Goal: Task Accomplishment & Management: Use online tool/utility

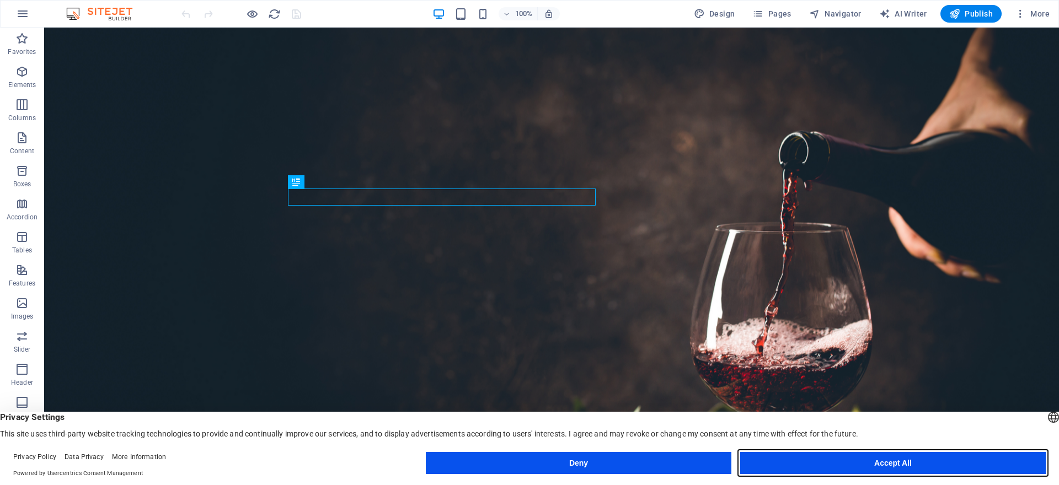
click at [895, 467] on button "Accept All" at bounding box center [892, 463] width 305 height 22
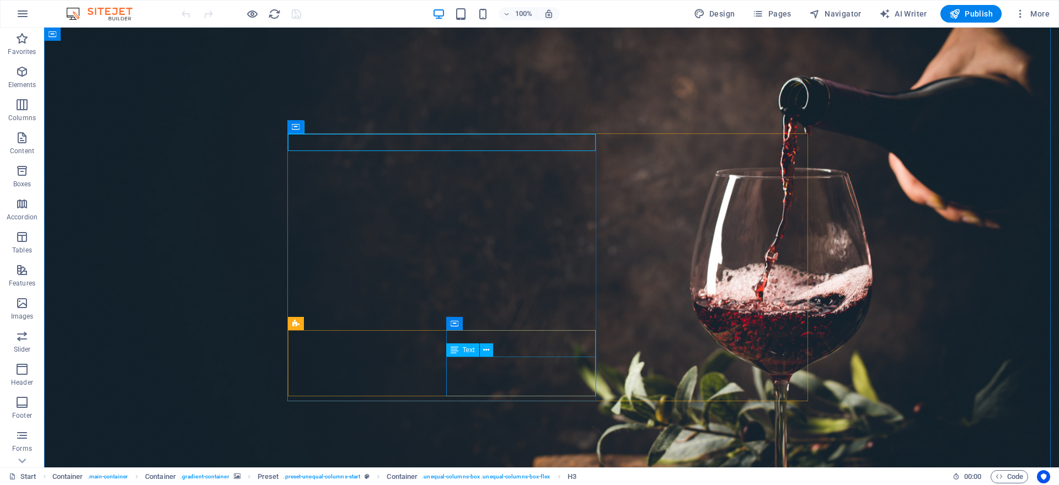
scroll to position [60, 0]
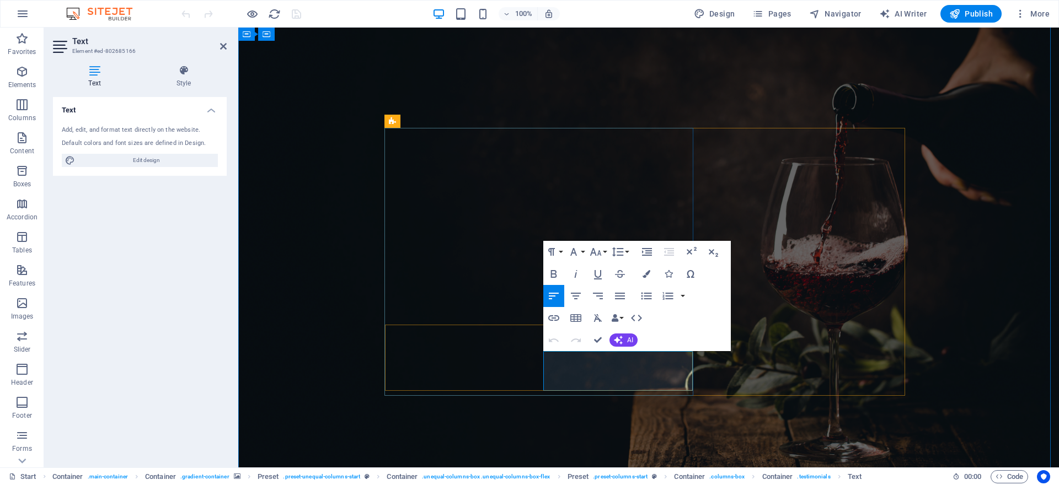
drag, startPoint x: 587, startPoint y: 373, endPoint x: 553, endPoint y: 372, distance: 34.8
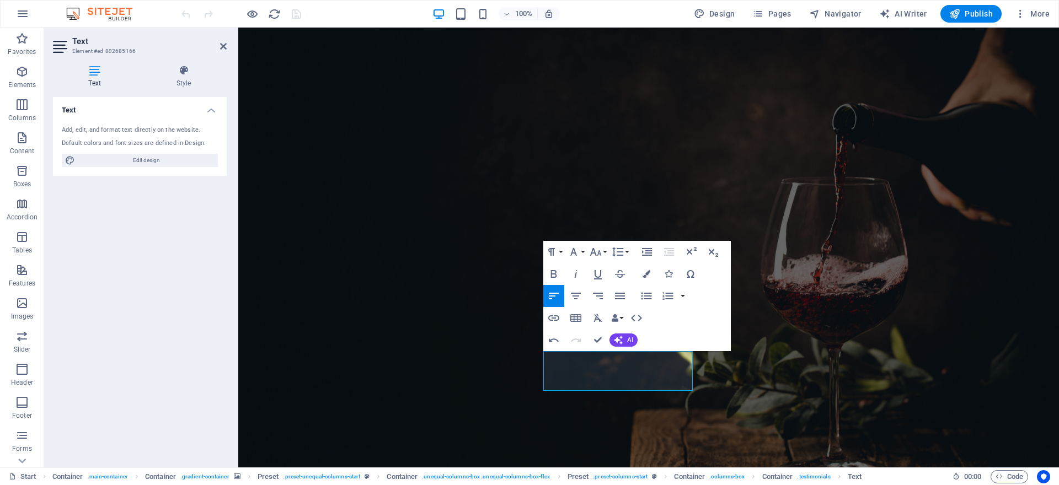
click at [356, 347] on figure at bounding box center [648, 238] width 821 height 542
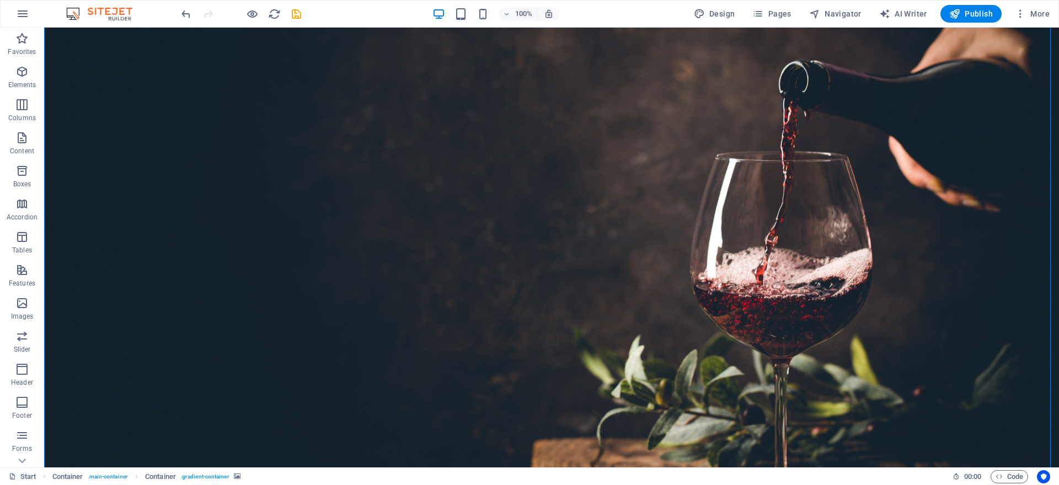
scroll to position [77, 0]
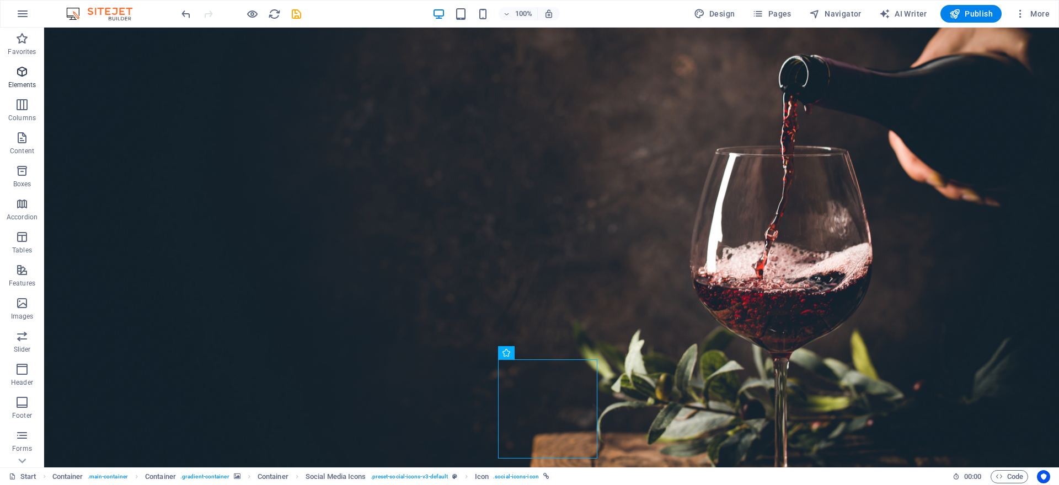
click at [33, 84] on p "Elements" at bounding box center [22, 85] width 28 height 9
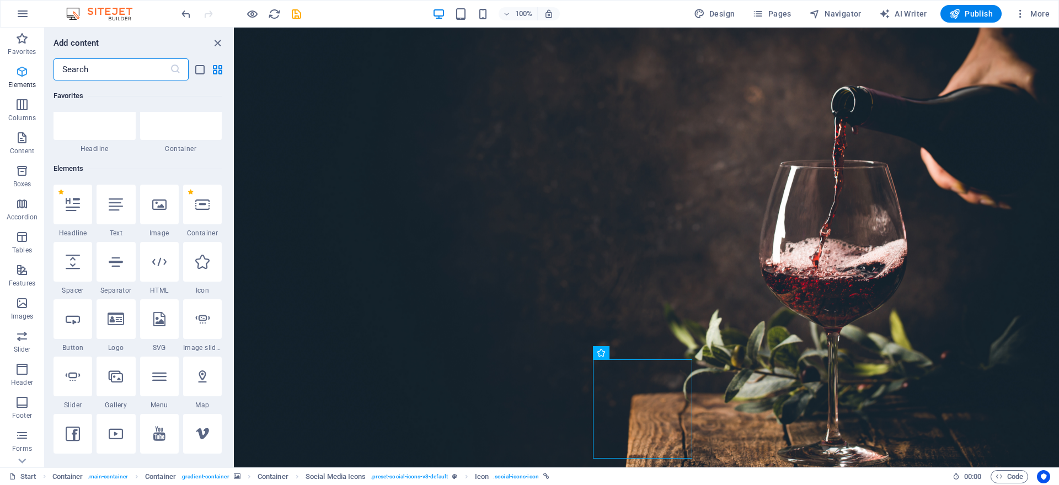
scroll to position [117, 0]
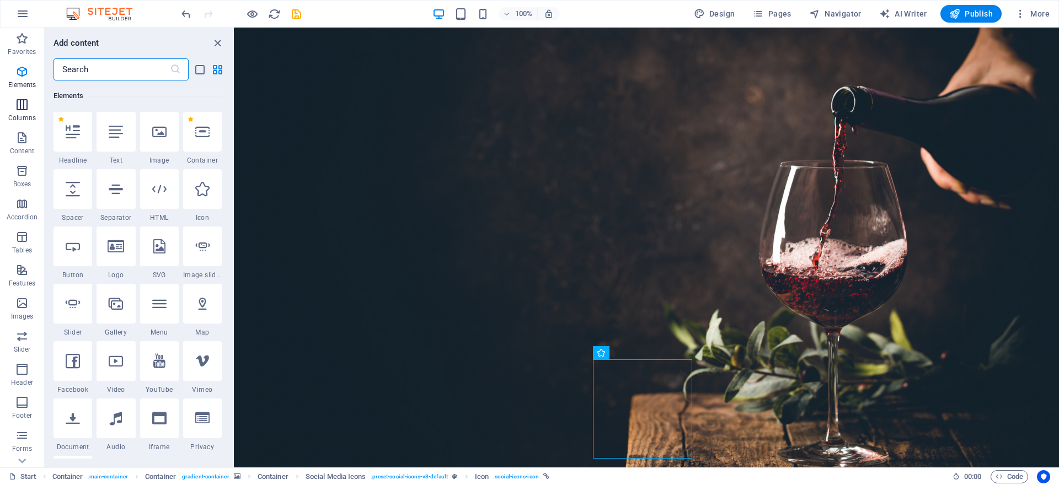
click at [30, 112] on span "Columns" at bounding box center [22, 111] width 44 height 26
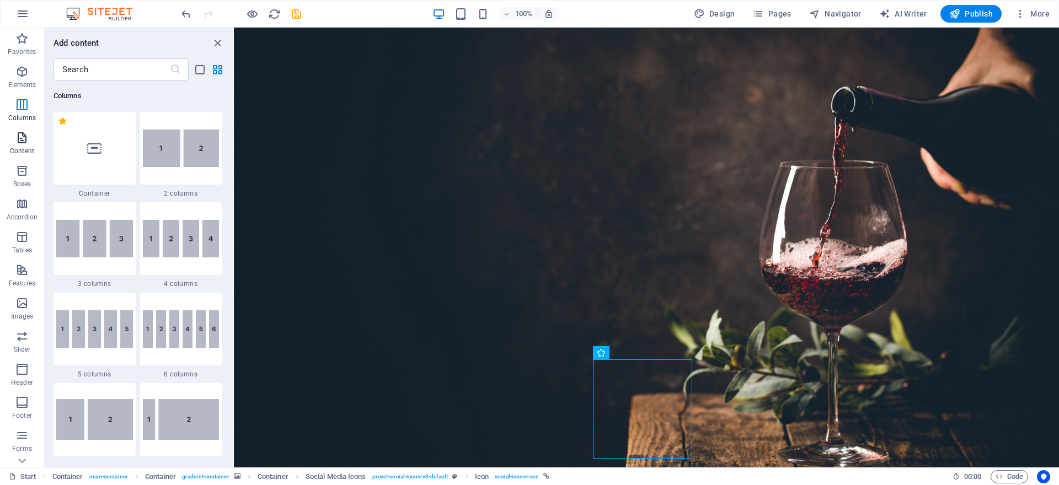
click at [19, 147] on p "Content" at bounding box center [22, 151] width 24 height 9
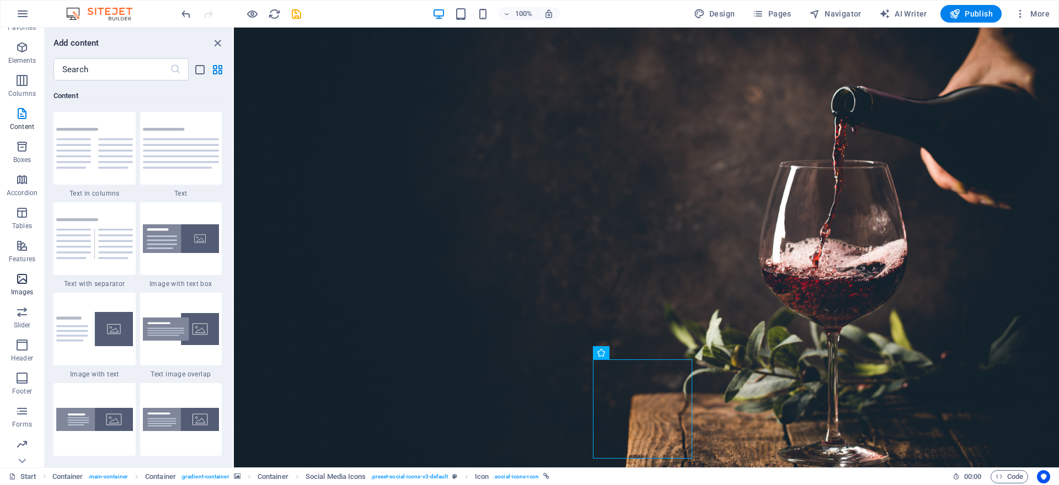
scroll to position [56, 0]
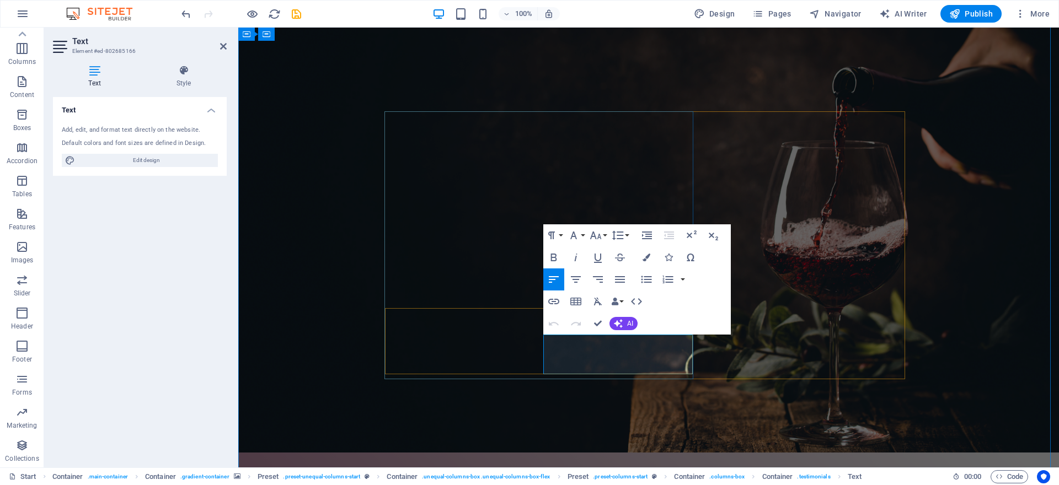
drag, startPoint x: 575, startPoint y: 370, endPoint x: 463, endPoint y: 367, distance: 112.0
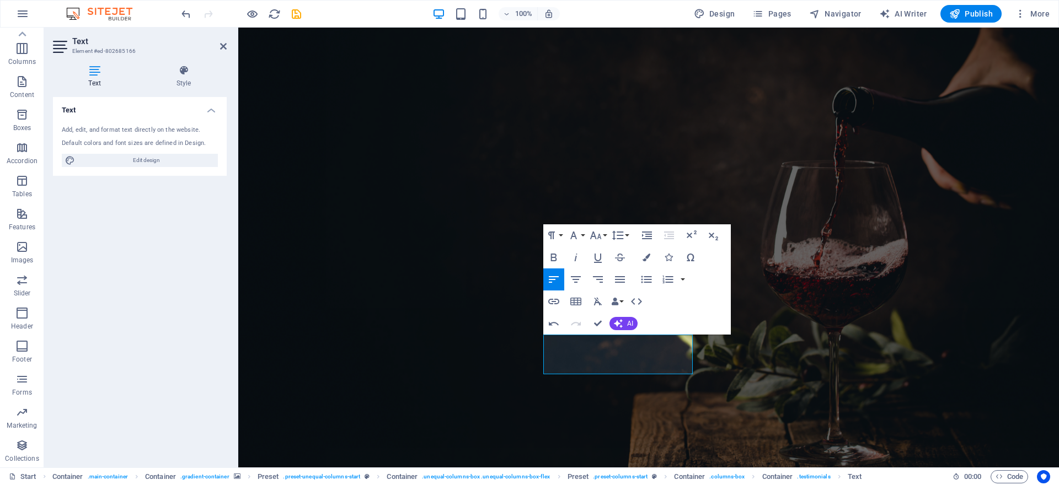
click at [314, 311] on figure at bounding box center [648, 222] width 821 height 542
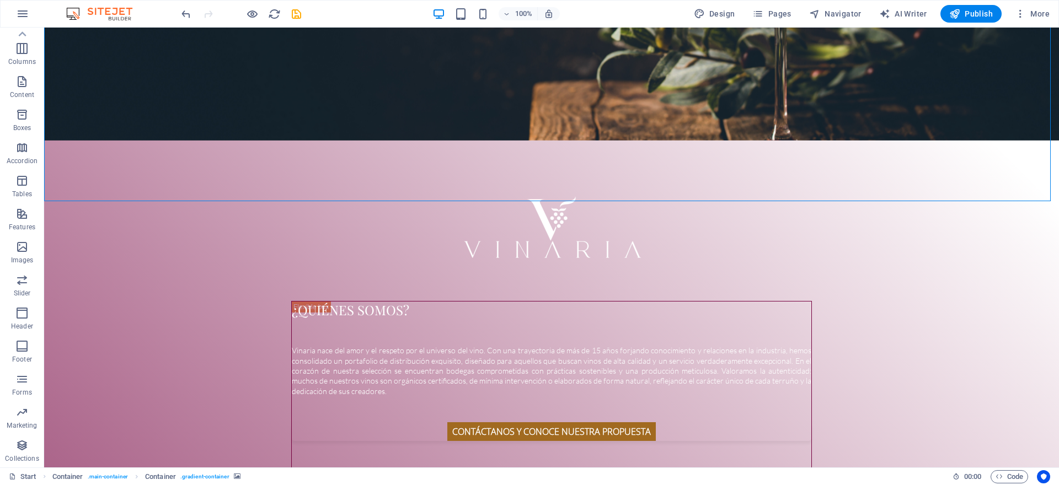
scroll to position [456, 0]
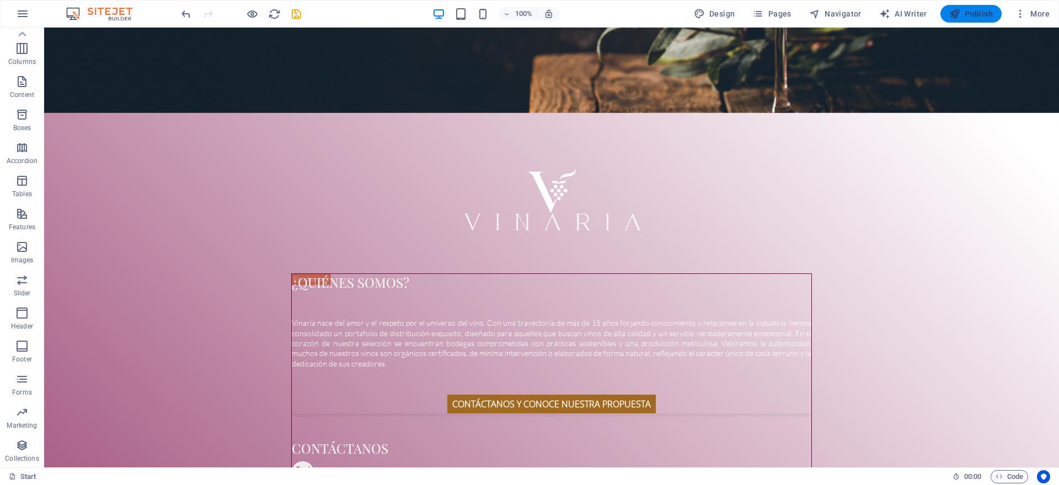
click at [971, 12] on span "Publish" at bounding box center [971, 13] width 44 height 11
checkbox input "false"
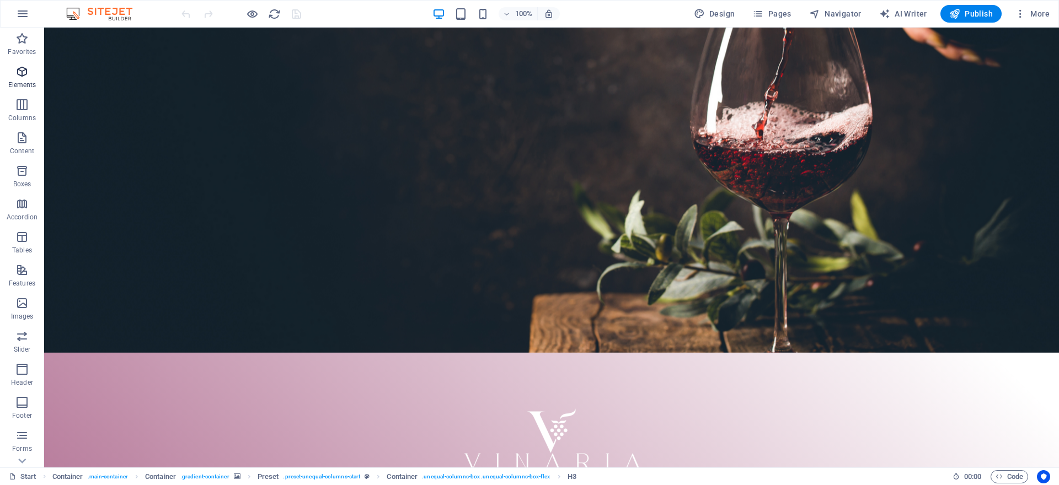
scroll to position [238, 0]
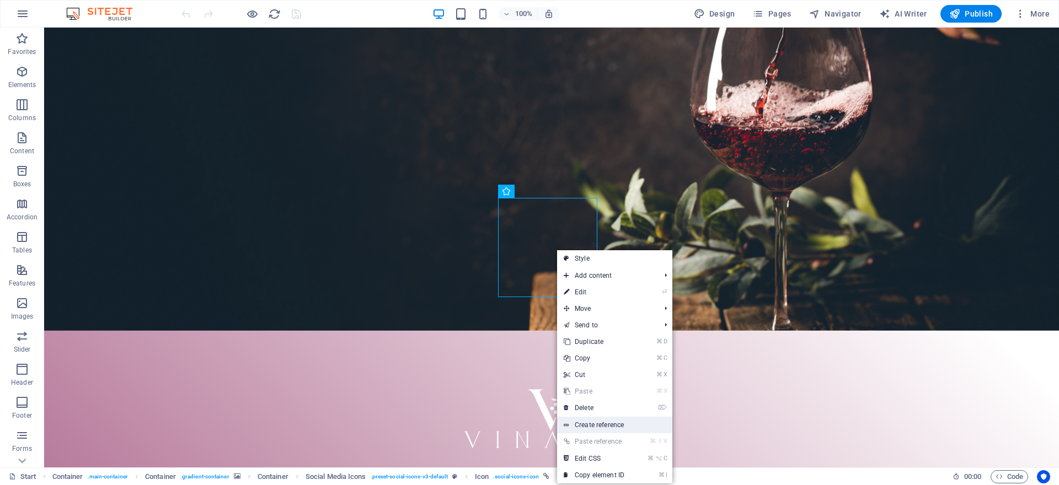
click at [614, 426] on link "Create reference" at bounding box center [614, 425] width 115 height 17
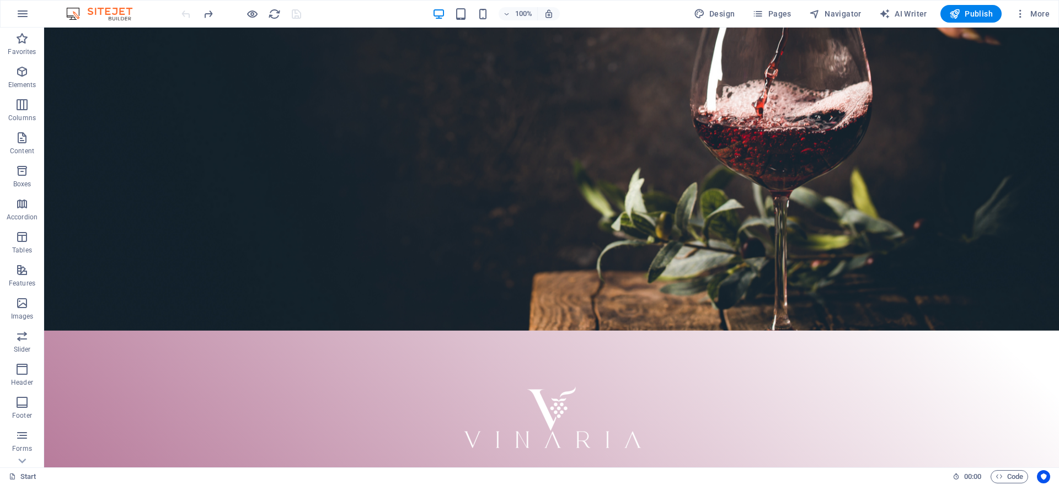
click at [626, 404] on div "¿Quiénes somos? Vinaria nace del amor y el respeto por el universo del vino. Co…" at bounding box center [551, 479] width 1015 height 1380
click at [25, 271] on icon "button" at bounding box center [21, 270] width 13 height 13
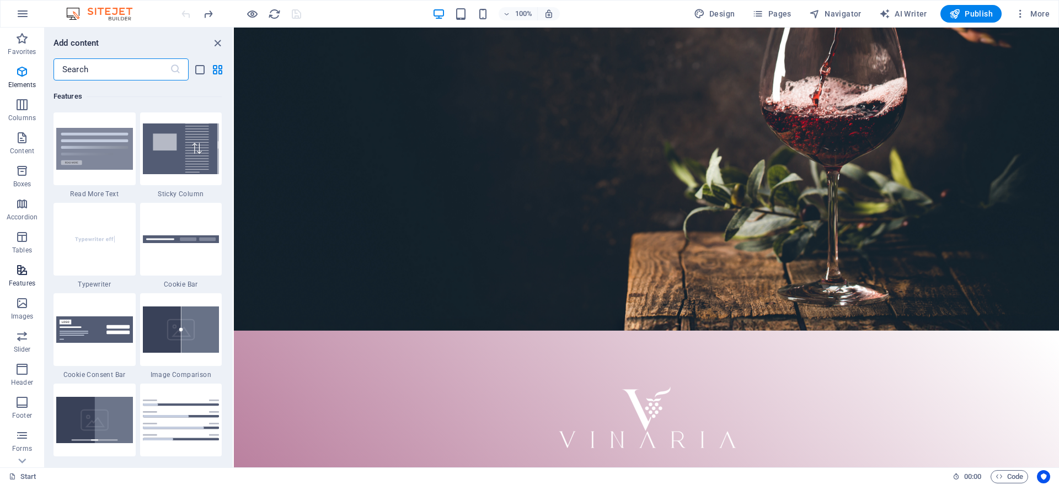
scroll to position [4298, 0]
click at [25, 82] on p "Elements" at bounding box center [22, 85] width 28 height 9
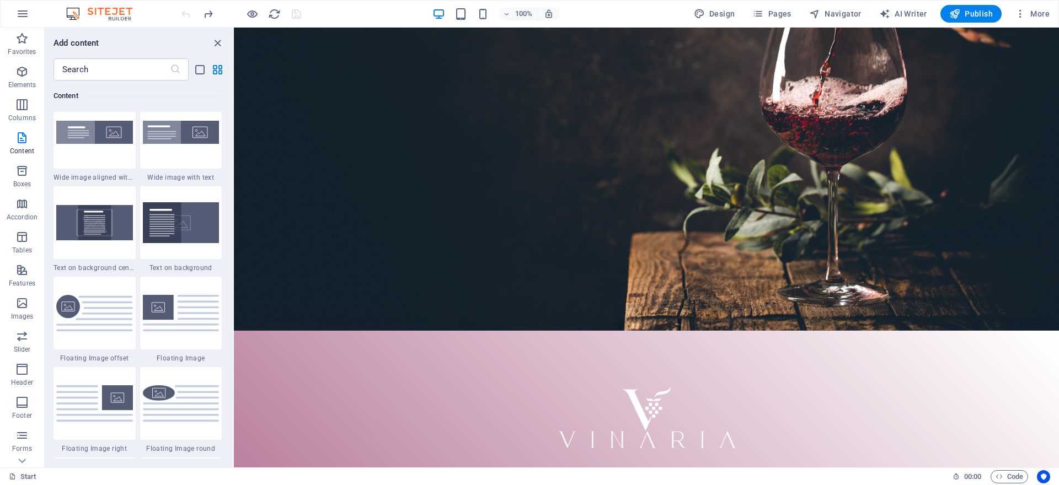
scroll to position [3120, 0]
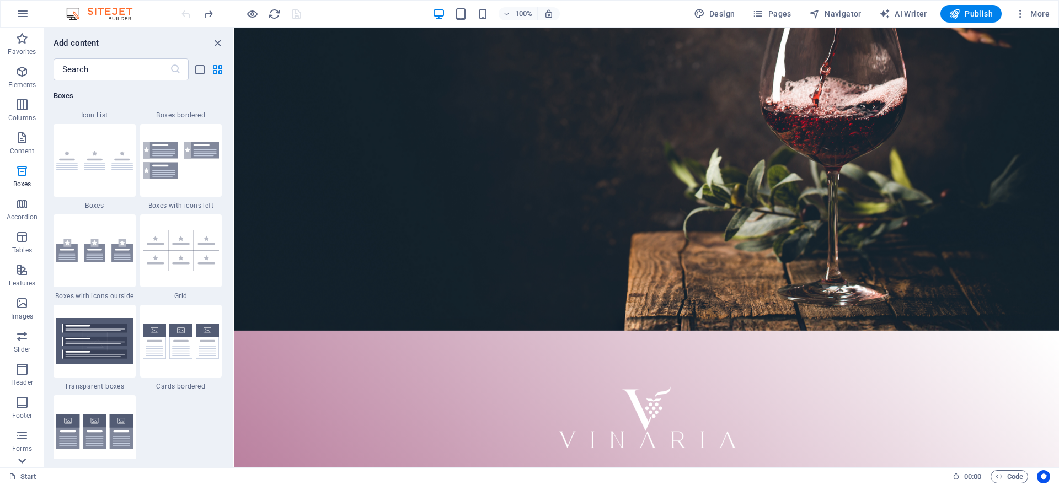
click at [24, 462] on icon at bounding box center [21, 460] width 15 height 15
click at [24, 415] on icon "button" at bounding box center [21, 412] width 13 height 13
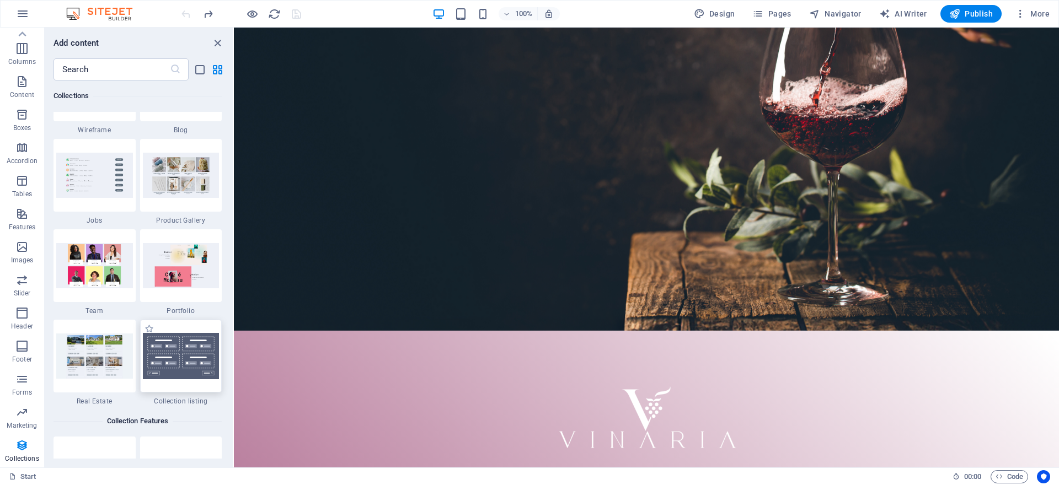
scroll to position [10550, 0]
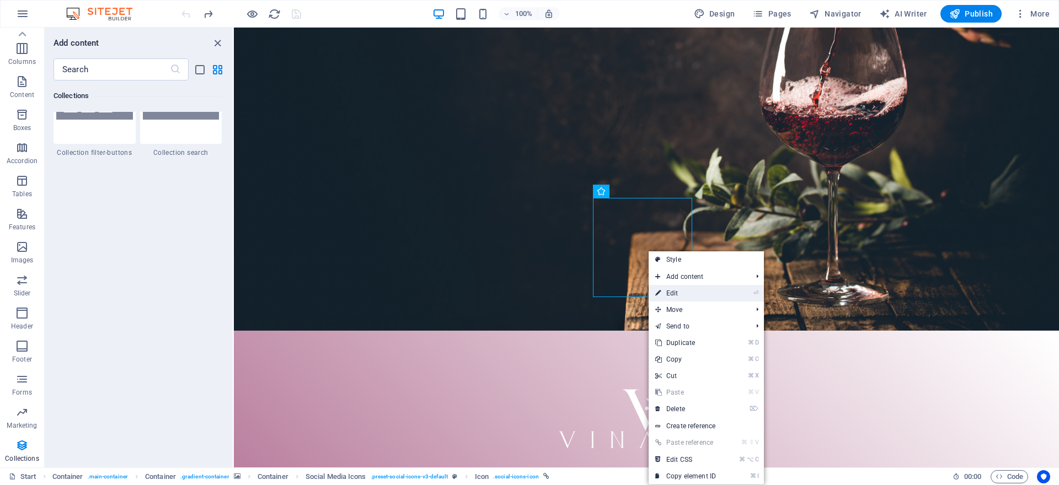
click at [702, 299] on link "⏎ Edit" at bounding box center [685, 293] width 74 height 17
select select "xMidYMid"
select select "px"
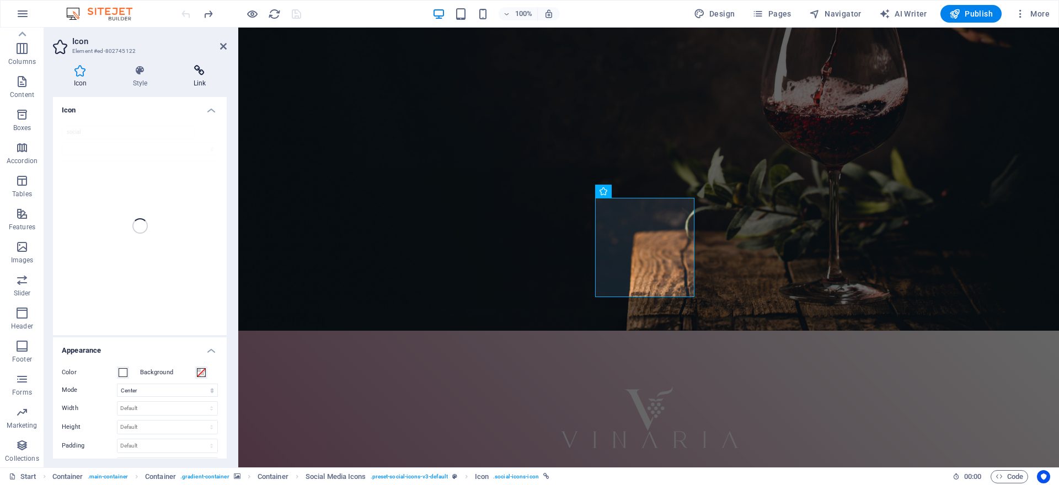
click at [204, 70] on icon at bounding box center [200, 70] width 54 height 11
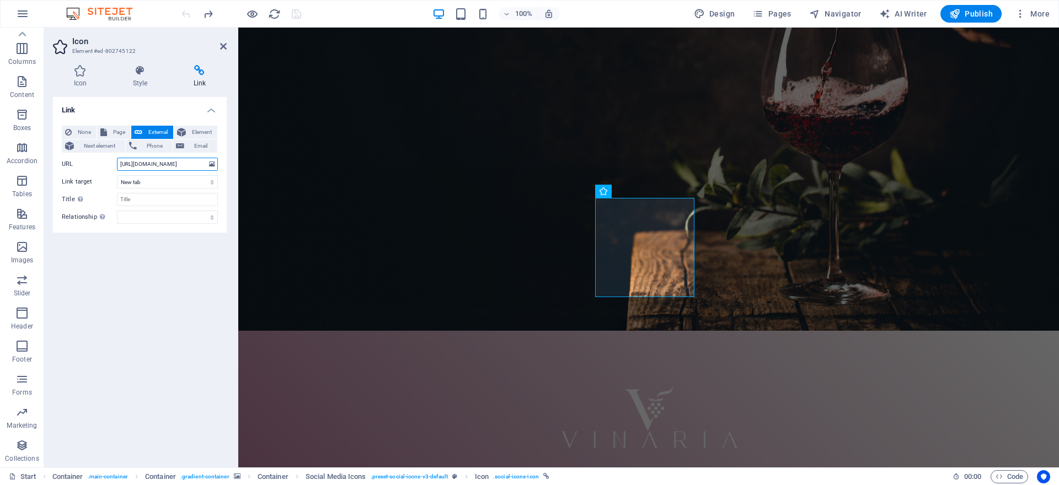
drag, startPoint x: 165, startPoint y: 165, endPoint x: 194, endPoint y: 167, distance: 29.3
click at [194, 167] on input "[URL][DOMAIN_NAME]" at bounding box center [167, 164] width 101 height 13
type input "[URL][DOMAIN_NAME]"
click at [221, 45] on icon at bounding box center [223, 46] width 7 height 9
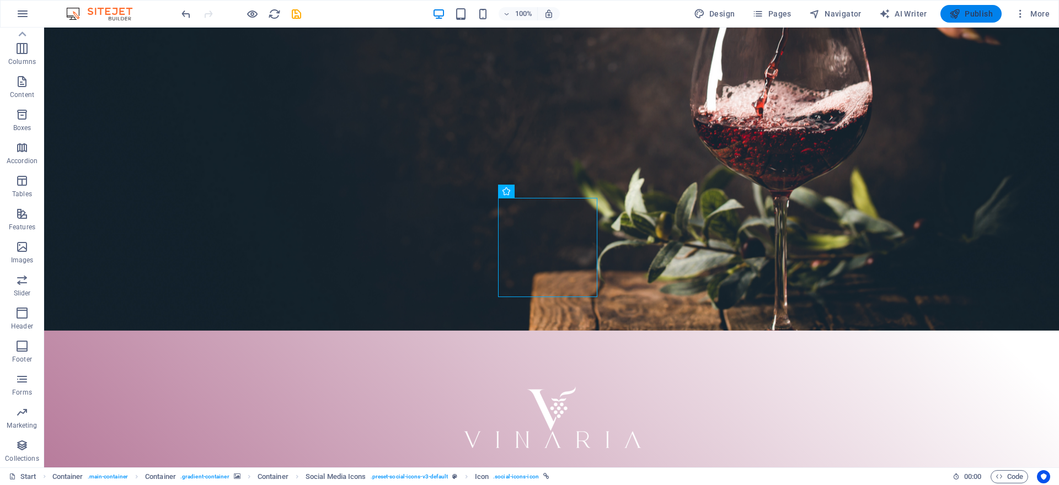
click at [962, 12] on span "Publish" at bounding box center [971, 13] width 44 height 11
checkbox input "false"
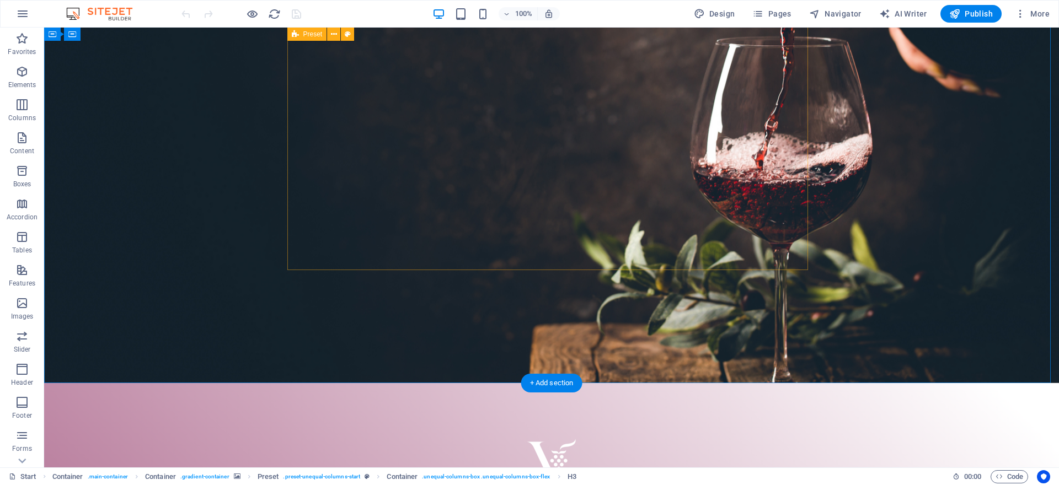
scroll to position [200, 0]
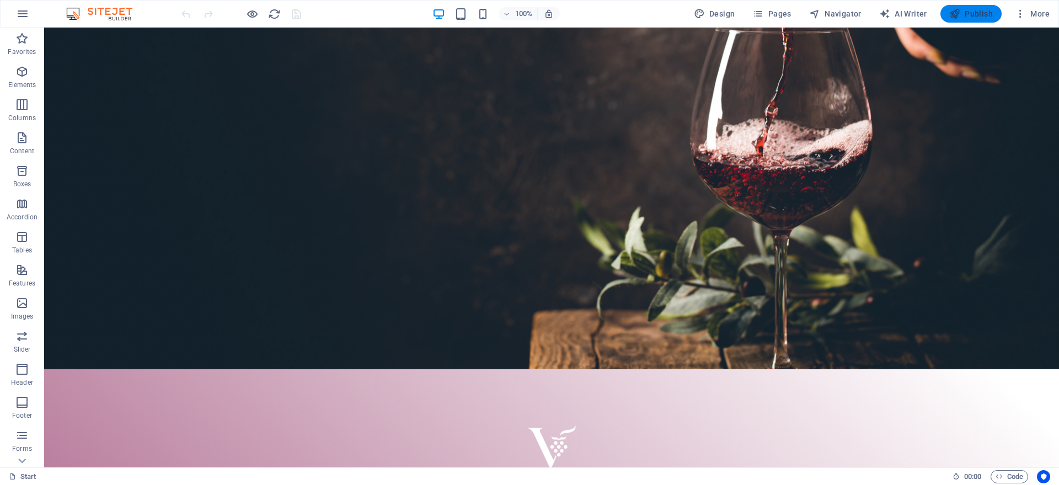
click at [966, 15] on span "Publish" at bounding box center [971, 13] width 44 height 11
